Goal: Information Seeking & Learning: Learn about a topic

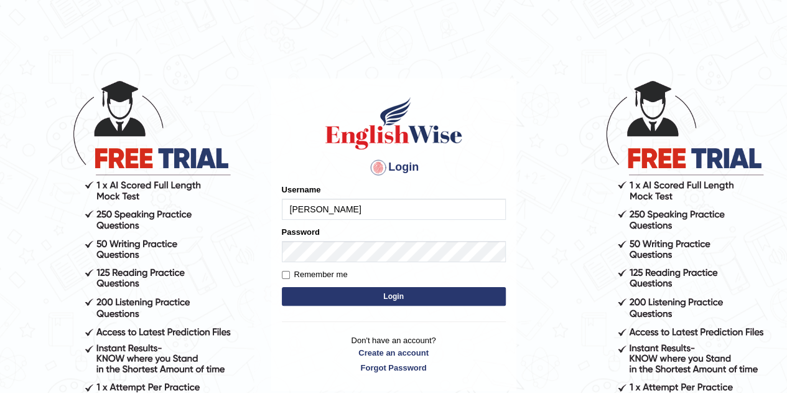
type input "[PERSON_NAME]"
click at [349, 267] on form "Please fix the following errors: Username [PERSON_NAME] Password Remember me Lo…" at bounding box center [394, 246] width 224 height 125
click at [361, 293] on button "Login" at bounding box center [394, 296] width 224 height 19
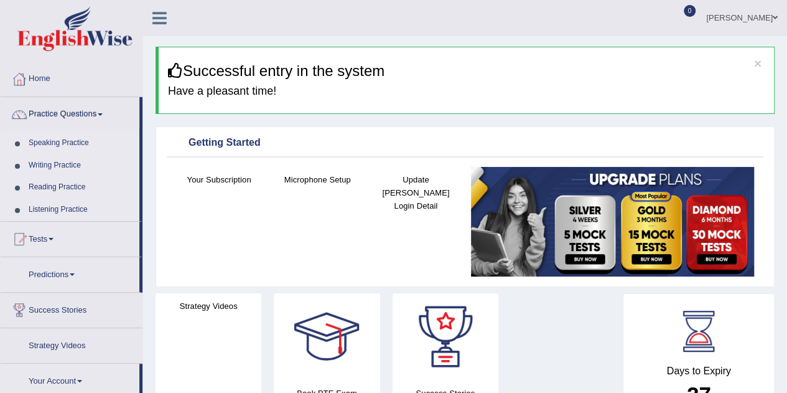
click at [70, 141] on link "Speaking Practice" at bounding box center [81, 143] width 116 height 22
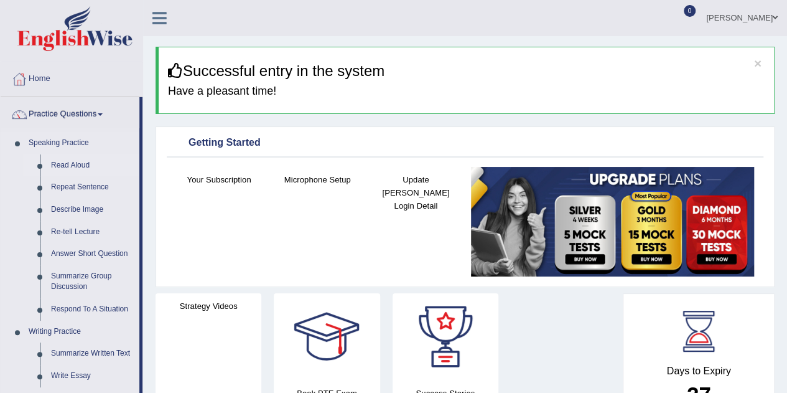
click at [80, 160] on link "Read Aloud" at bounding box center [92, 165] width 94 height 22
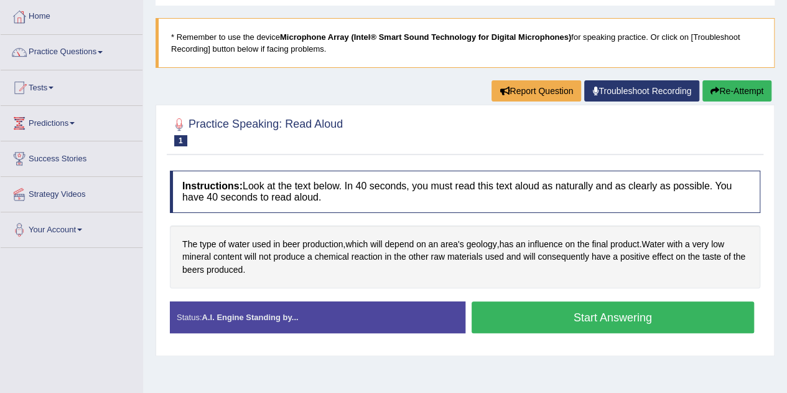
drag, startPoint x: 560, startPoint y: 299, endPoint x: 606, endPoint y: 317, distance: 49.2
click at [560, 301] on button "Start Answering" at bounding box center [613, 317] width 283 height 32
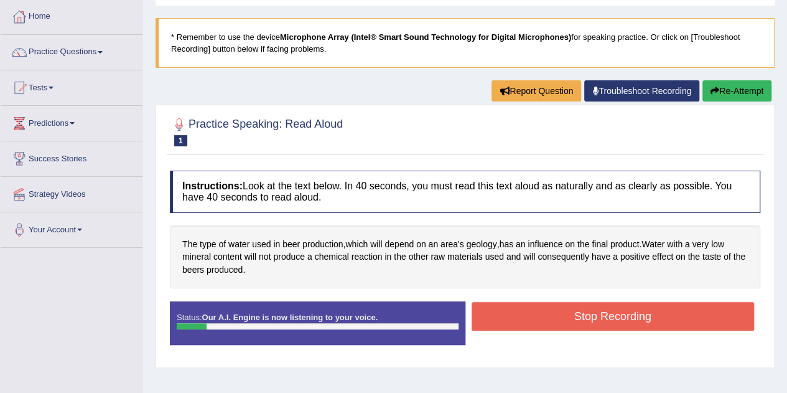
click at [642, 303] on button "Stop Recording" at bounding box center [613, 316] width 283 height 29
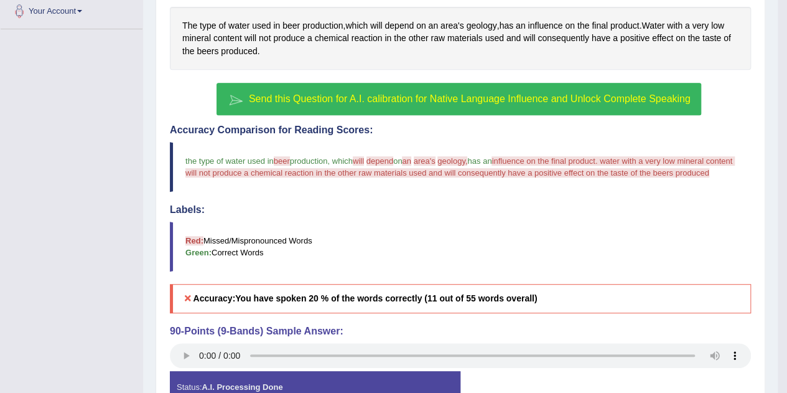
scroll to position [237, 0]
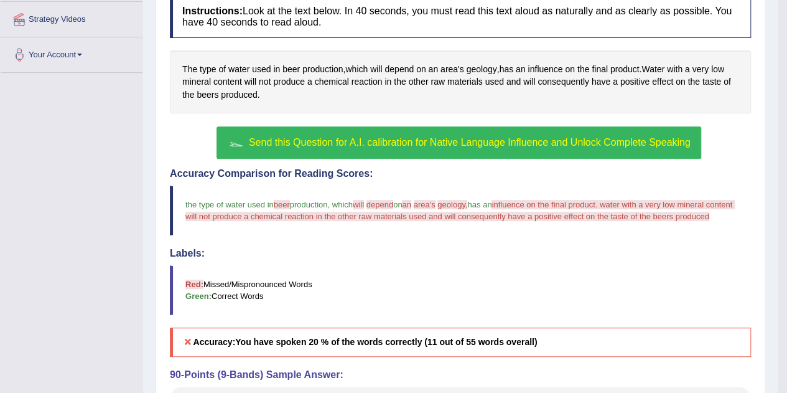
click at [35, 123] on div "Toggle navigation Home Practice Questions Speaking Practice Read Aloud Repeat S…" at bounding box center [389, 139] width 778 height 752
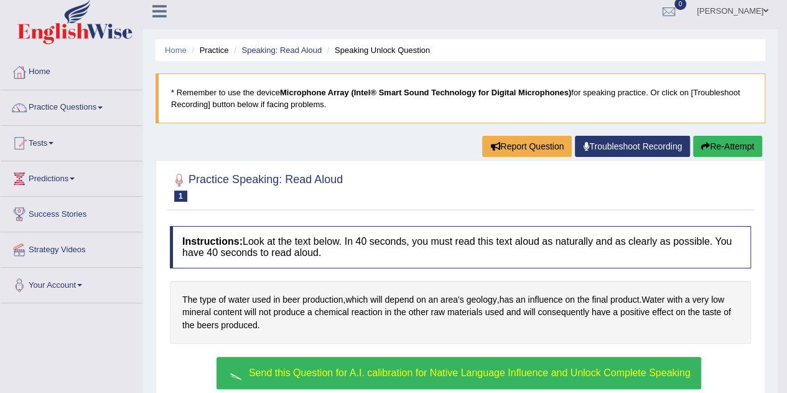
scroll to position [0, 0]
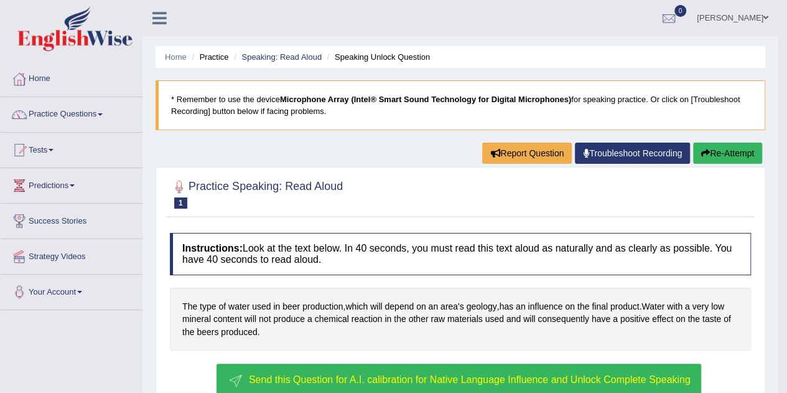
drag, startPoint x: 763, startPoint y: 17, endPoint x: 764, endPoint y: 27, distance: 10.0
click at [763, 17] on span at bounding box center [765, 18] width 5 height 8
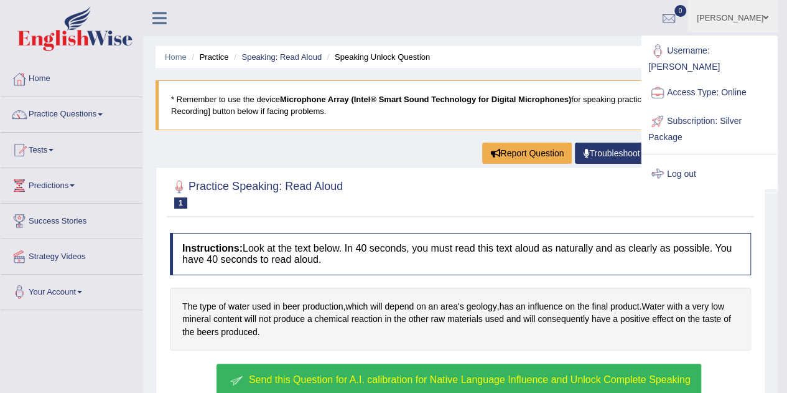
click at [709, 160] on link "Log out" at bounding box center [709, 174] width 134 height 29
